Goal: Transaction & Acquisition: Purchase product/service

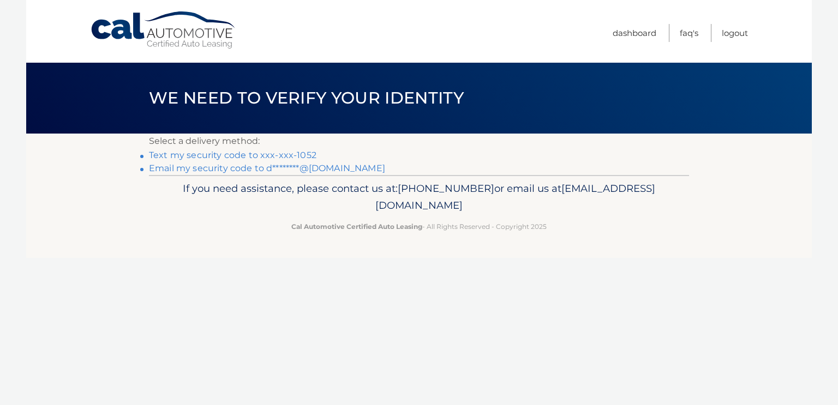
click at [257, 153] on link "Text my security code to xxx-xxx-1052" at bounding box center [232, 155] width 167 height 10
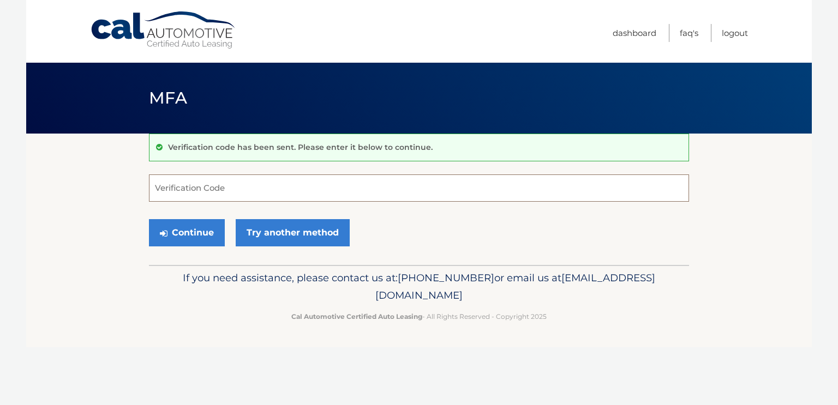
click at [245, 187] on input "Verification Code" at bounding box center [419, 187] width 540 height 27
type input "987065"
click at [195, 227] on button "Continue" at bounding box center [187, 232] width 76 height 27
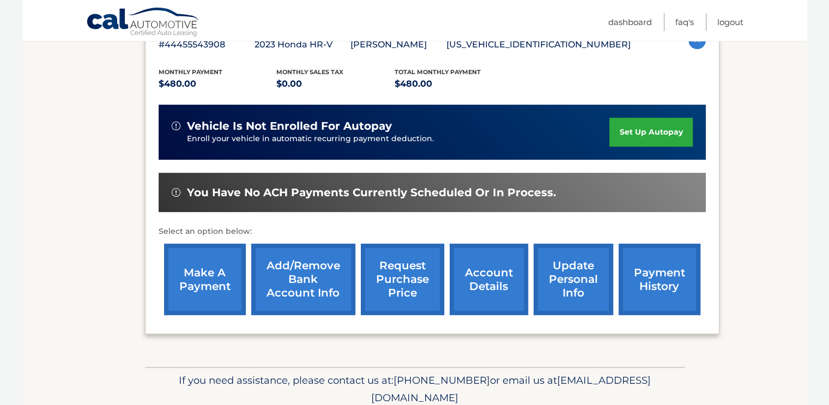
scroll to position [218, 0]
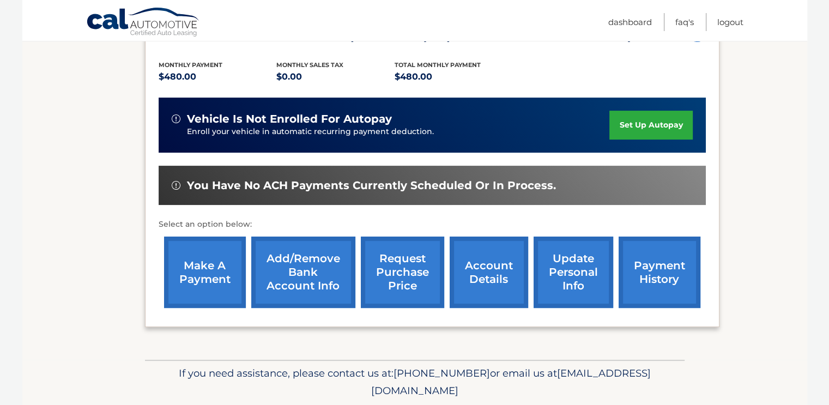
click at [201, 272] on link "make a payment" at bounding box center [205, 272] width 82 height 71
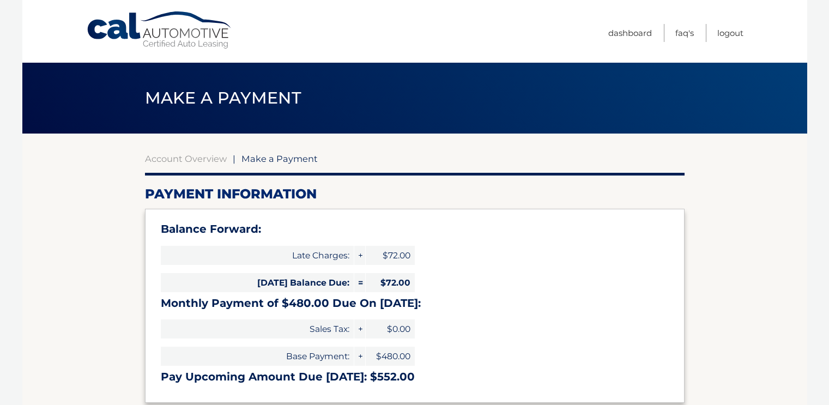
select select "NzI0YWM4MTgtY2U4Zi00YjNhLTkxNmEtY2JkM2U5NmY5MDRl"
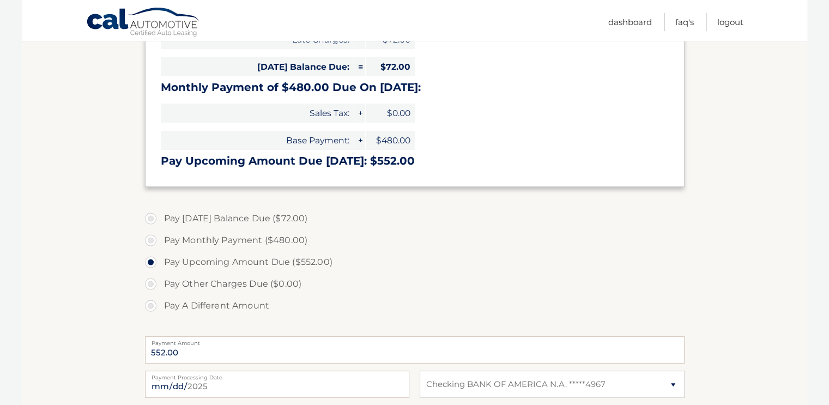
scroll to position [218, 0]
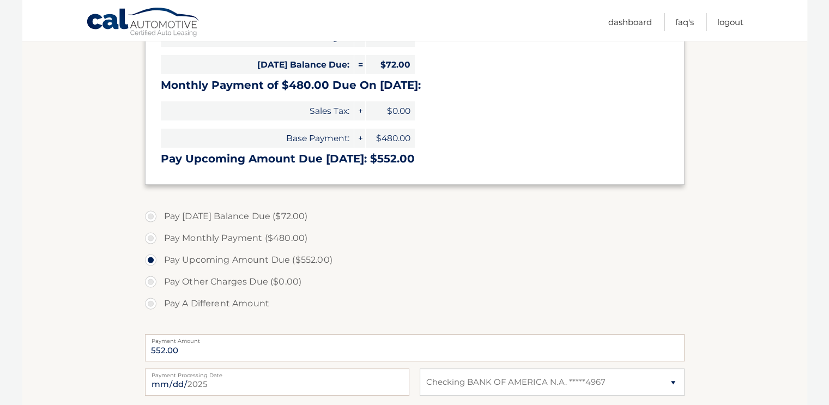
click at [149, 238] on label "Pay Monthly Payment ($480.00)" at bounding box center [415, 238] width 540 height 22
click at [149, 238] on input "Pay Monthly Payment ($480.00)" at bounding box center [154, 235] width 11 height 17
radio input "true"
type input "480.00"
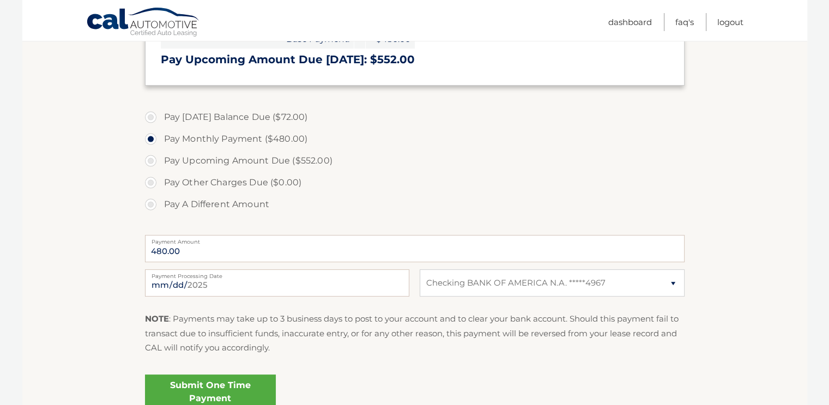
scroll to position [327, 0]
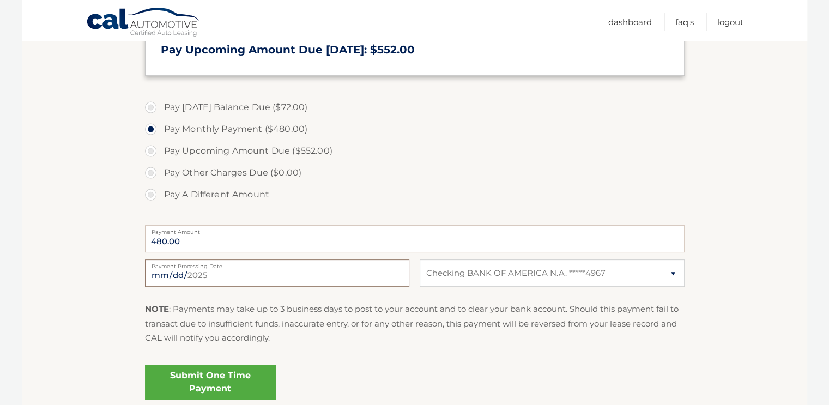
click at [264, 275] on input "2025-09-12" at bounding box center [277, 273] width 264 height 27
type input "2025-09-16"
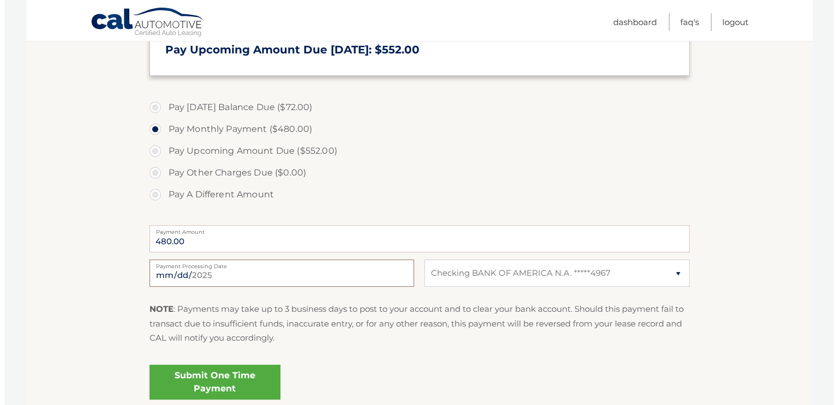
scroll to position [382, 0]
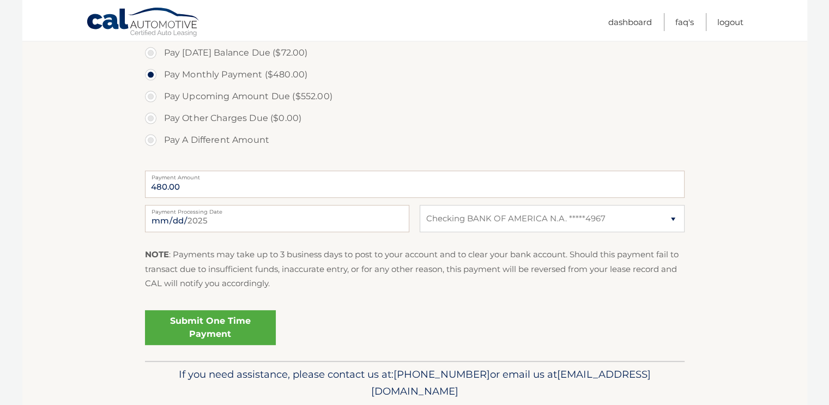
click at [227, 323] on link "Submit One Time Payment" at bounding box center [210, 327] width 131 height 35
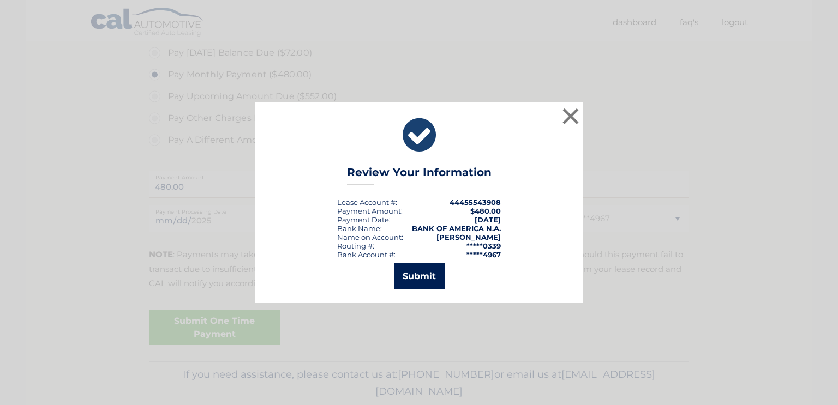
click at [418, 272] on button "Submit" at bounding box center [419, 276] width 51 height 26
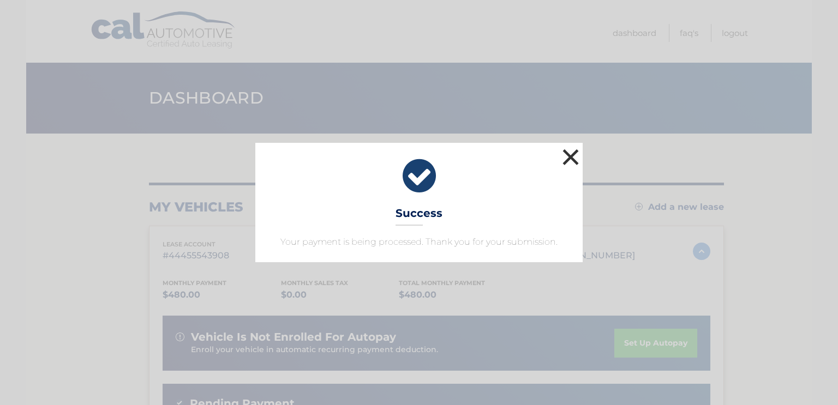
click at [571, 154] on button "×" at bounding box center [570, 157] width 22 height 22
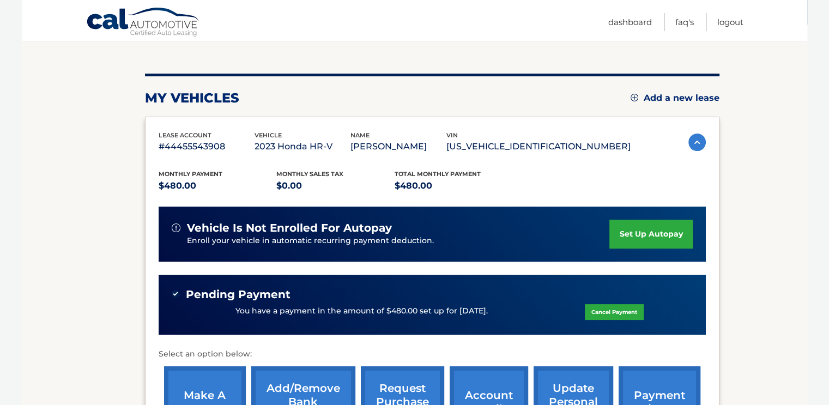
scroll to position [164, 0]
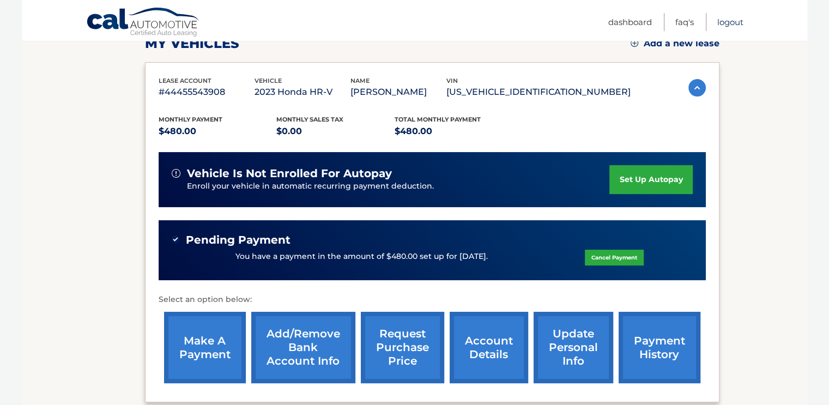
click at [731, 20] on link "Logout" at bounding box center [731, 22] width 26 height 18
